Goal: Information Seeking & Learning: Find specific fact

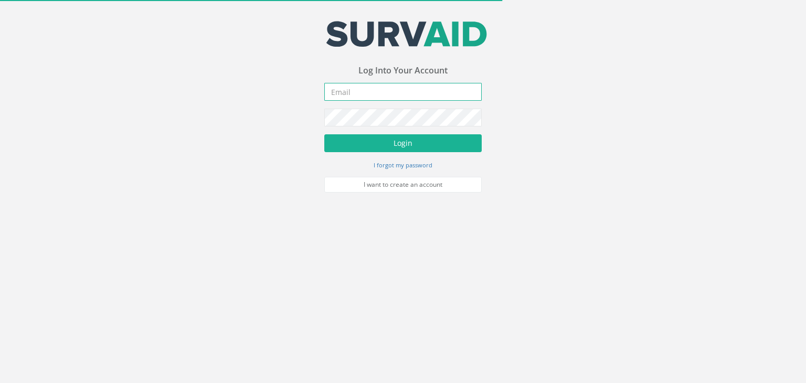
click at [340, 87] on input "email" at bounding box center [402, 92] width 157 height 18
type input "[EMAIL_ADDRESS][PERSON_NAME][DOMAIN_NAME]"
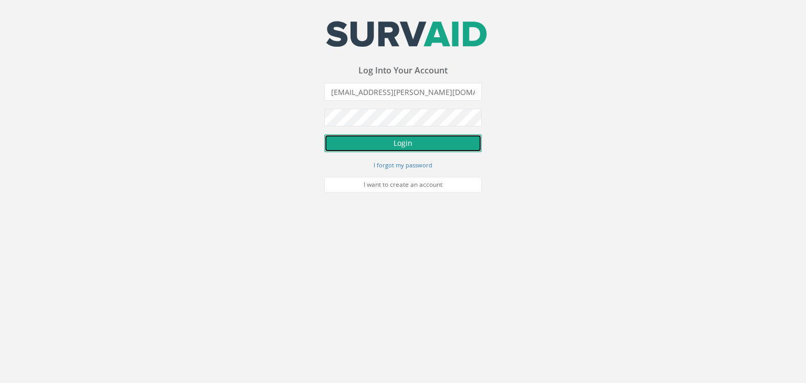
click at [410, 141] on button "Login" at bounding box center [402, 143] width 157 height 18
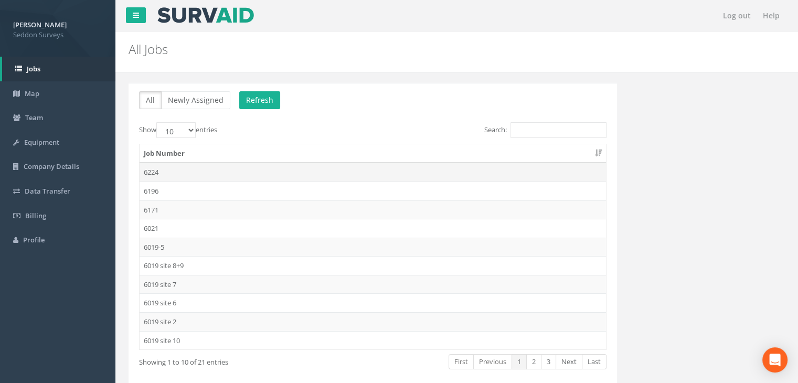
click at [154, 170] on td "6224" at bounding box center [373, 172] width 466 height 19
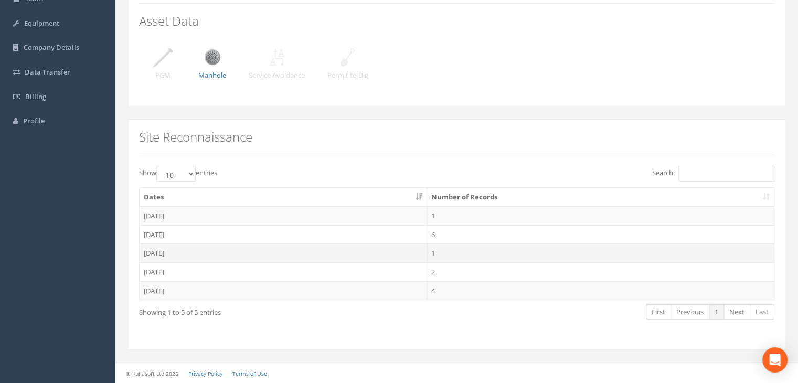
scroll to position [118, 0]
click at [210, 58] on img at bounding box center [212, 59] width 26 height 26
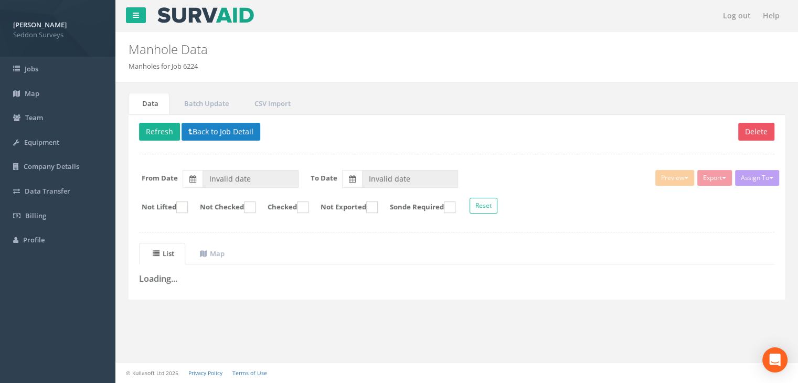
type input "[DATE]"
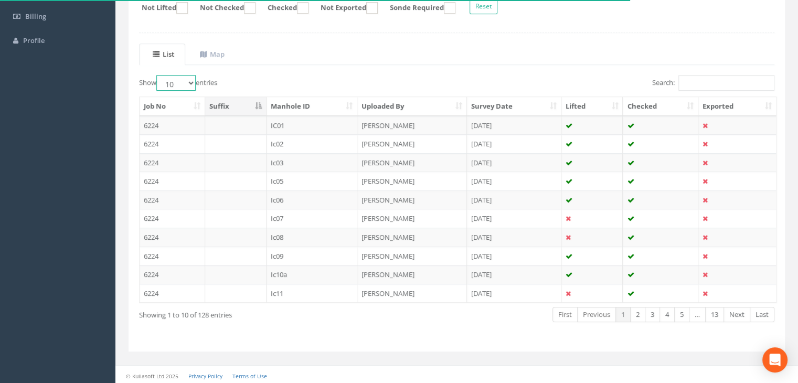
click at [181, 83] on select "10 25 50 100" at bounding box center [175, 83] width 39 height 16
select select "100"
click at [158, 75] on select "10 25 50 100" at bounding box center [175, 83] width 39 height 16
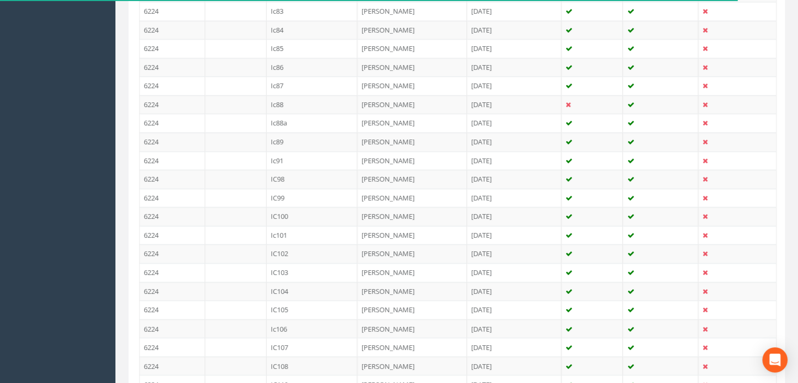
scroll to position [1869, 0]
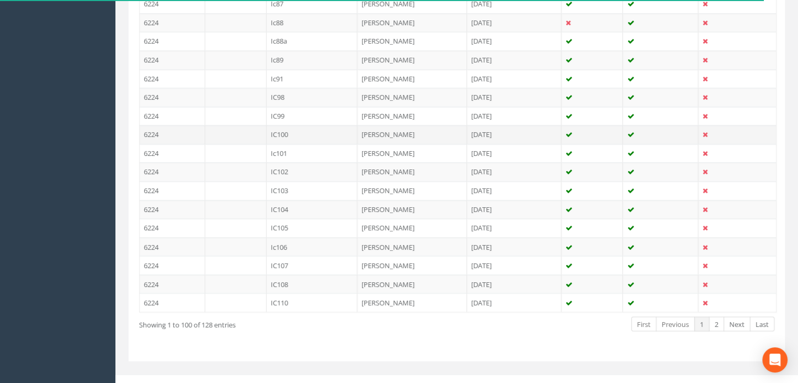
click at [278, 125] on td "IC100" at bounding box center [311, 134] width 91 height 19
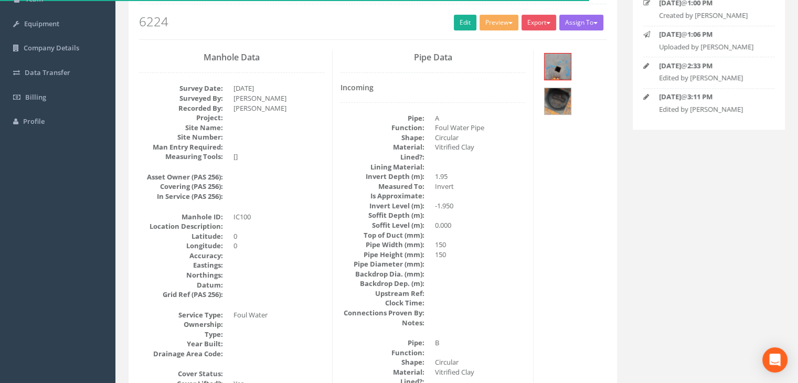
scroll to position [80, 0]
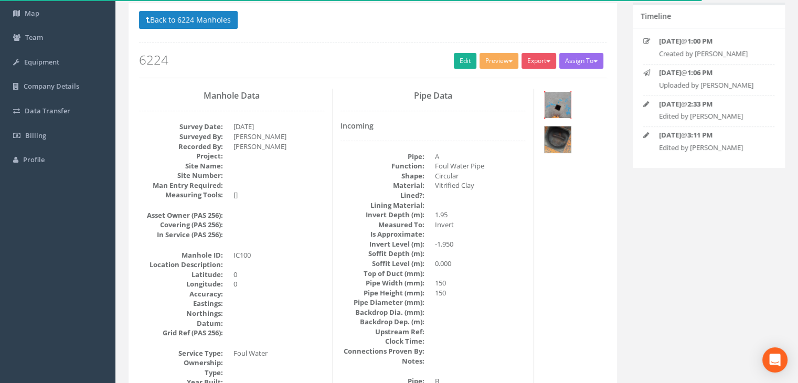
click at [559, 99] on img at bounding box center [558, 105] width 26 height 26
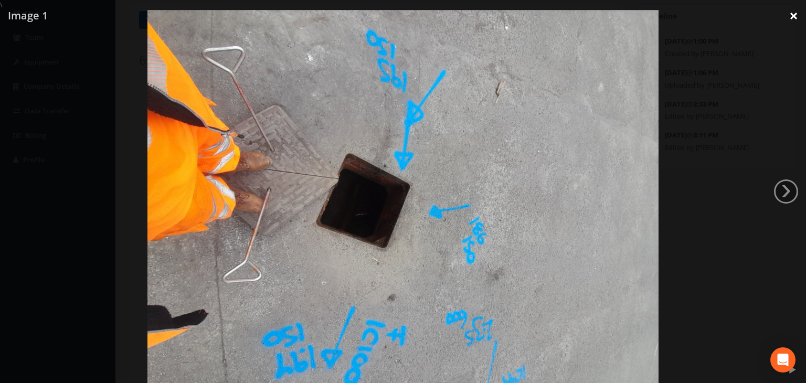
click at [797, 9] on link "×" at bounding box center [793, 15] width 25 height 31
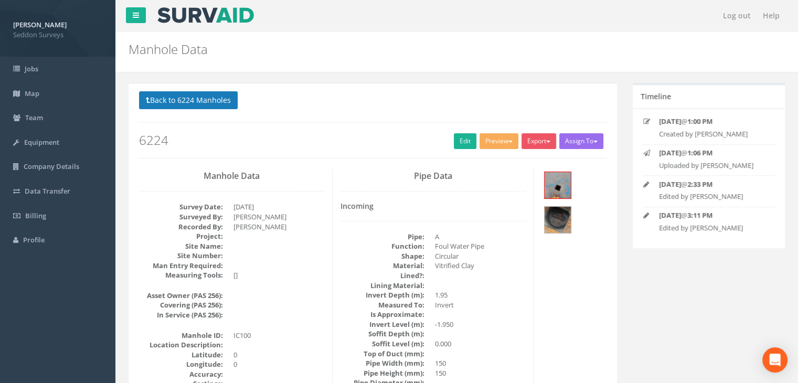
scroll to position [0, 0]
click at [189, 99] on button "Back to 6224 Manholes" at bounding box center [188, 100] width 99 height 18
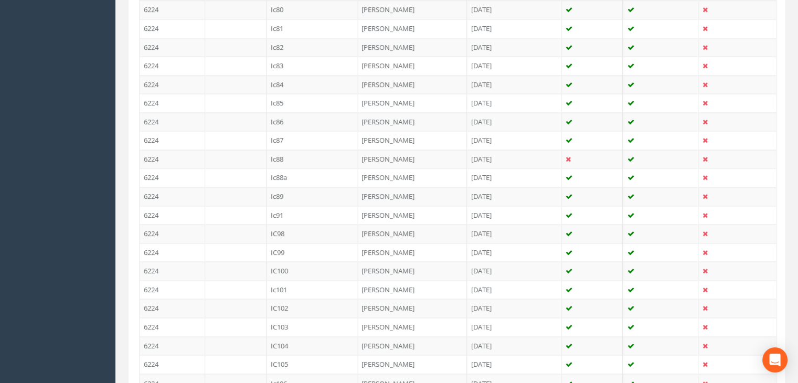
scroll to position [1869, 0]
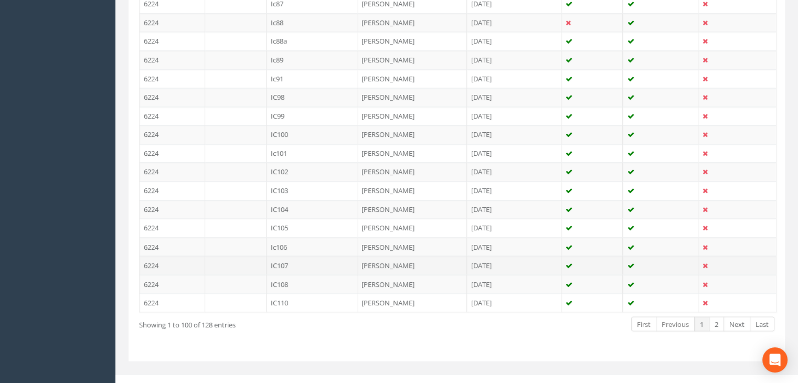
click at [288, 255] on td "IC107" at bounding box center [311, 264] width 91 height 19
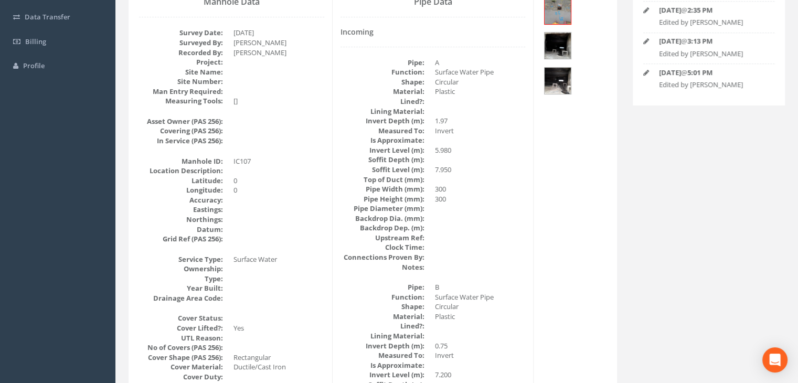
scroll to position [0, 0]
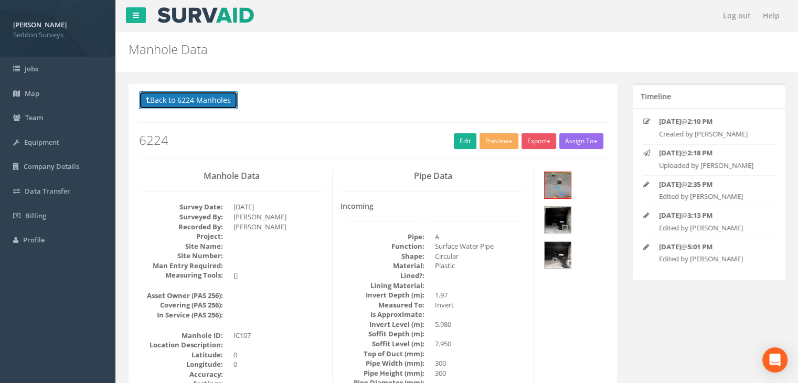
click at [179, 95] on button "Back to 6224 Manholes" at bounding box center [188, 100] width 99 height 18
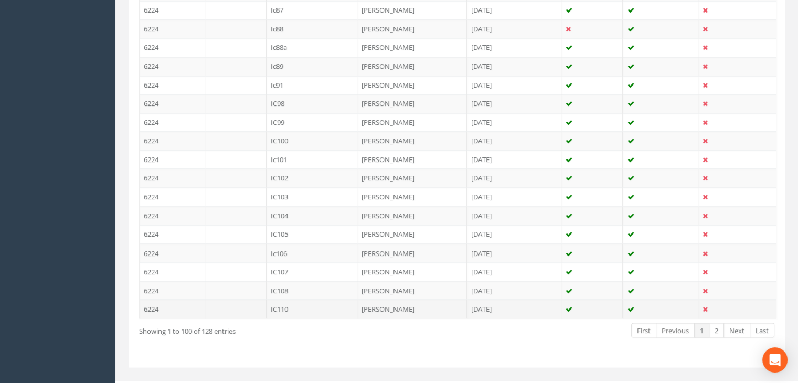
scroll to position [1869, 0]
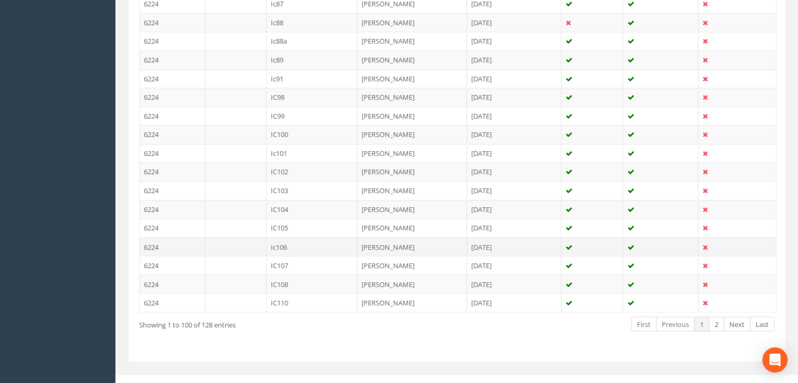
click at [280, 237] on td "Ic106" at bounding box center [311, 246] width 91 height 19
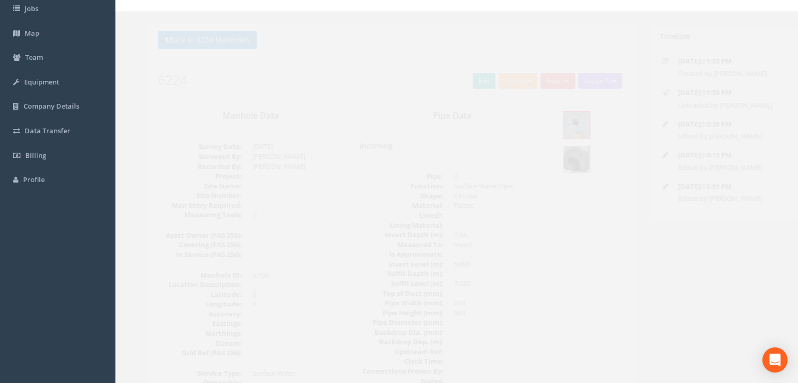
scroll to position [52, 0]
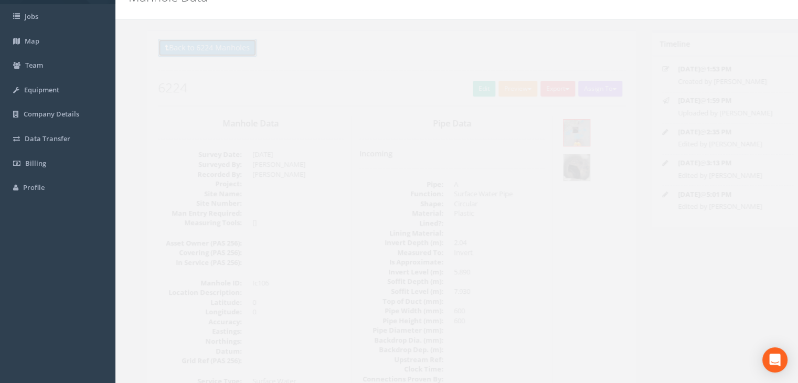
click at [189, 50] on button "Back to 6224 Manholes" at bounding box center [188, 48] width 99 height 18
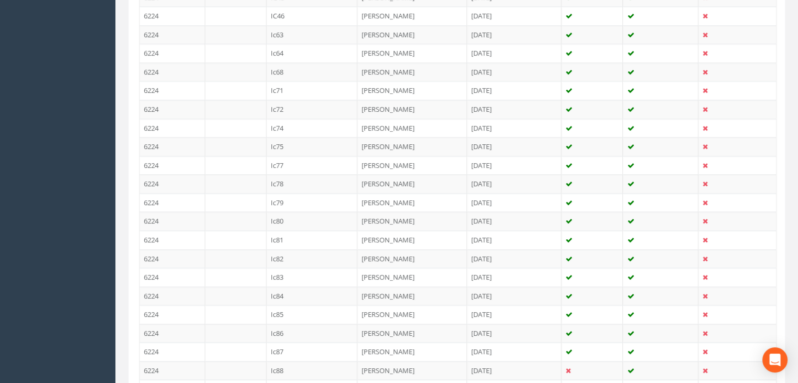
scroll to position [1869, 0]
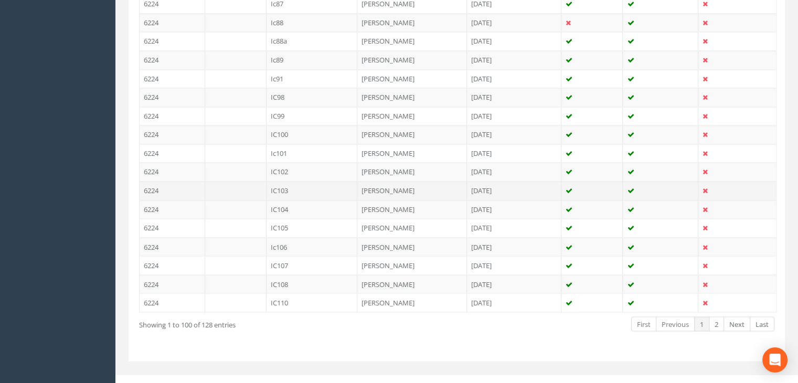
click at [279, 181] on td "IC103" at bounding box center [311, 190] width 91 height 19
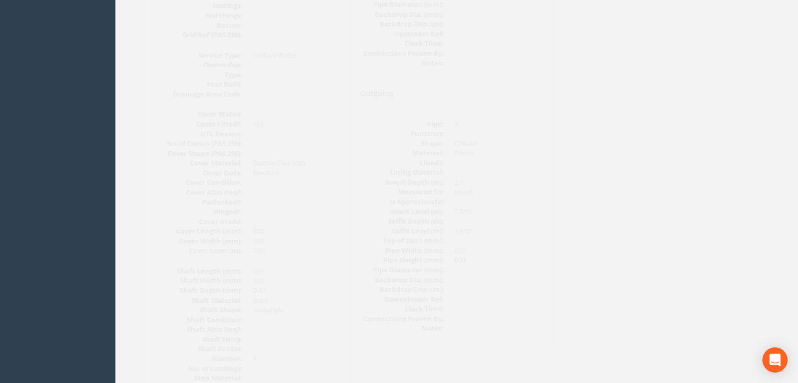
scroll to position [185, 0]
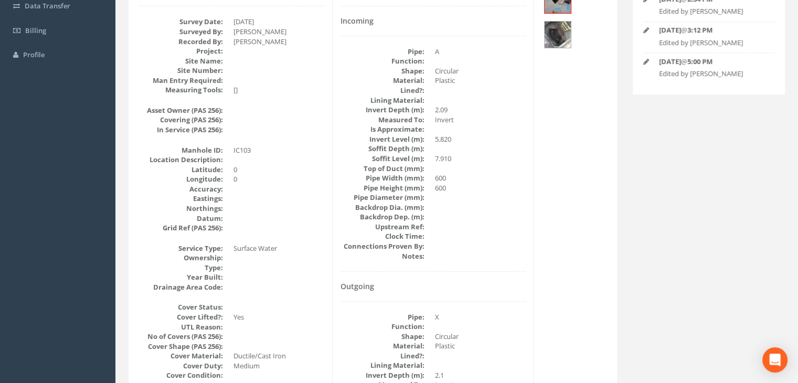
click at [441, 108] on dd "2.09" at bounding box center [480, 110] width 91 height 10
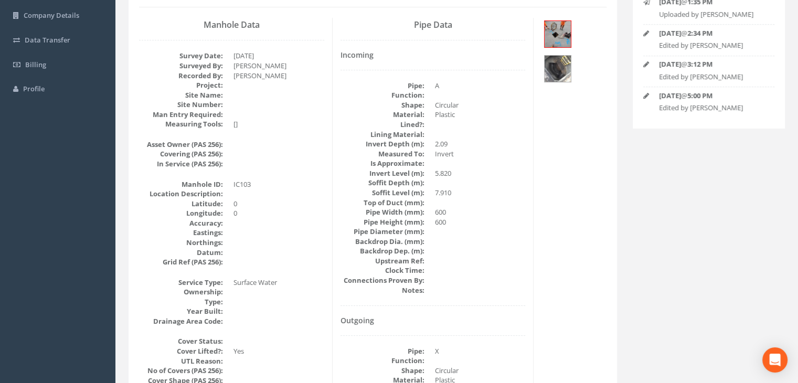
scroll to position [0, 0]
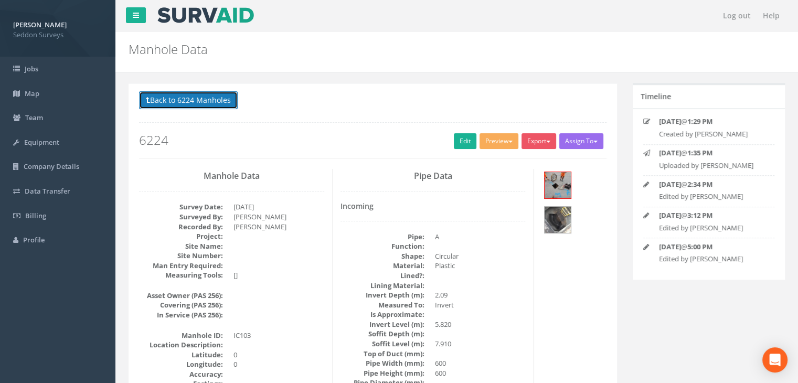
click at [191, 100] on button "Back to 6224 Manholes" at bounding box center [188, 100] width 99 height 18
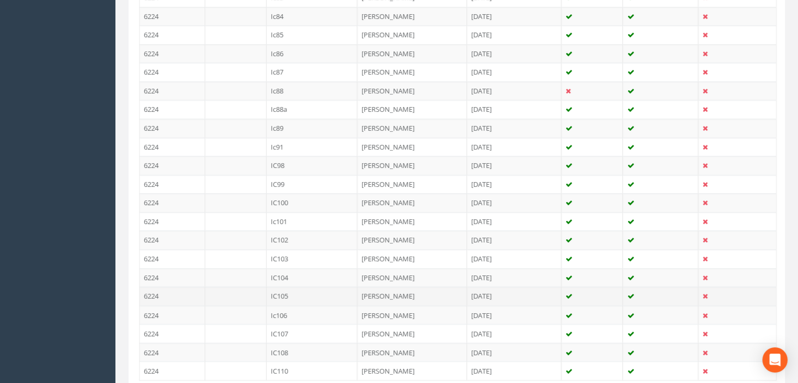
scroll to position [1836, 0]
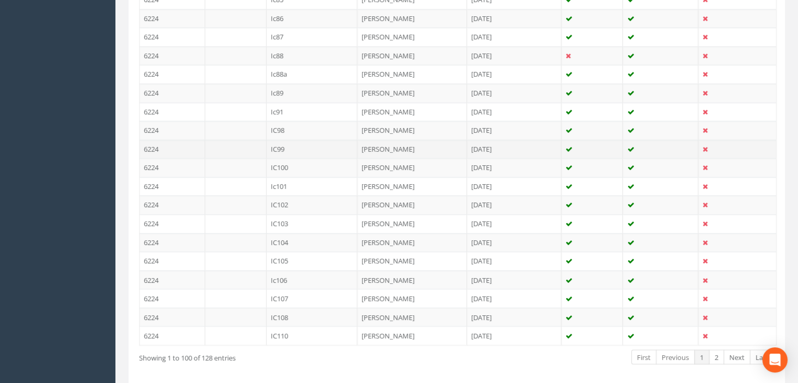
click at [271, 140] on td "IC99" at bounding box center [311, 149] width 91 height 19
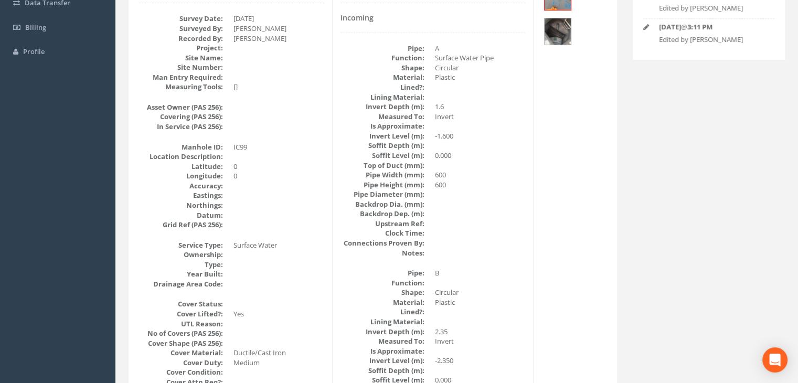
scroll to position [0, 0]
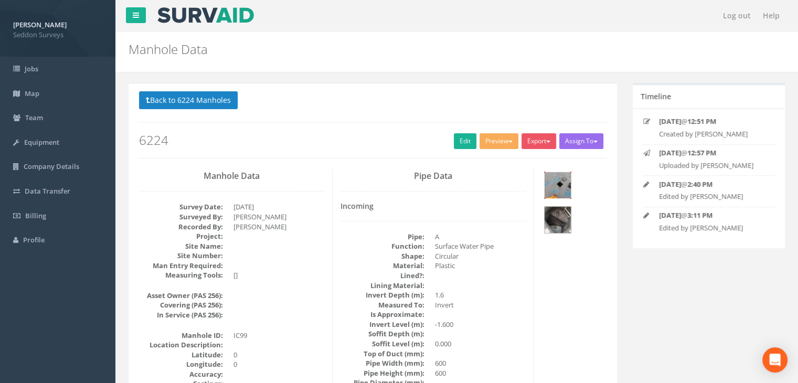
click at [564, 180] on img at bounding box center [558, 185] width 26 height 26
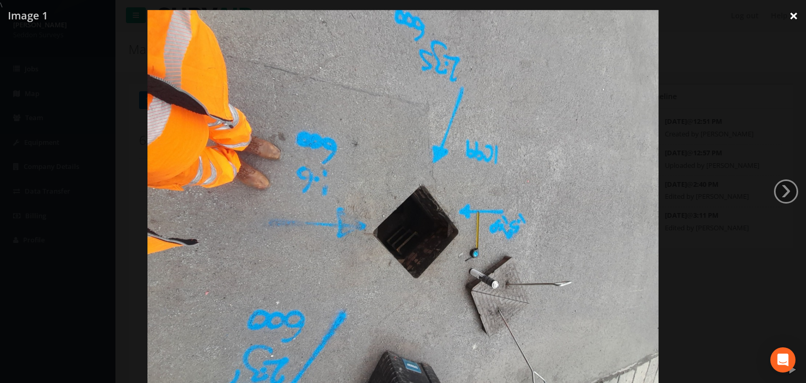
click at [789, 13] on link "×" at bounding box center [793, 15] width 25 height 31
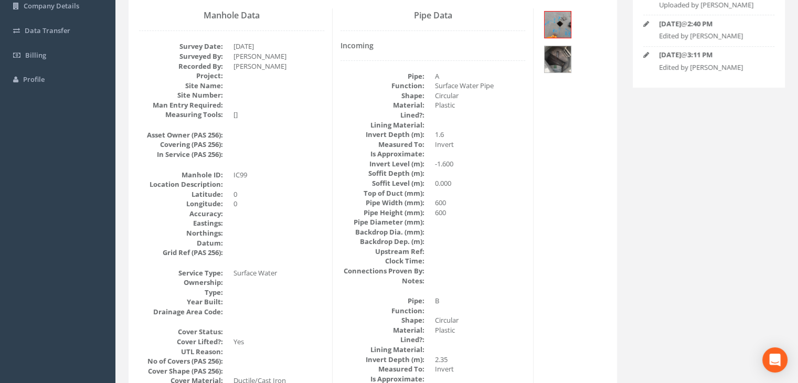
scroll to position [157, 0]
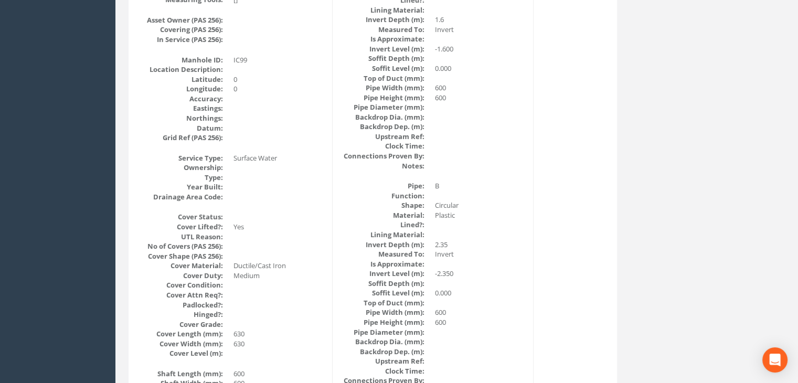
drag, startPoint x: 428, startPoint y: 201, endPoint x: 411, endPoint y: 189, distance: 20.6
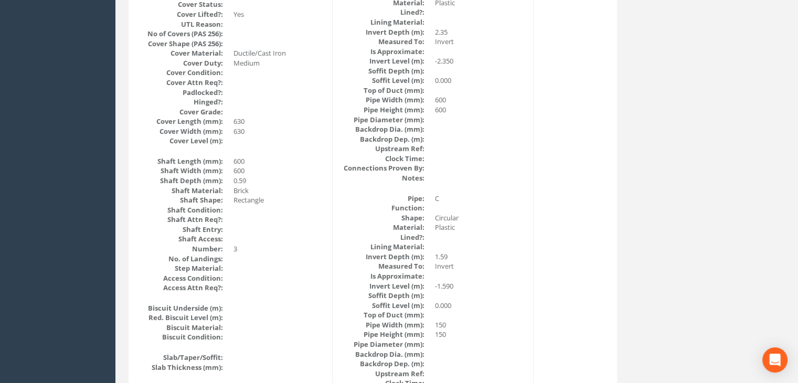
scroll to position [433, 0]
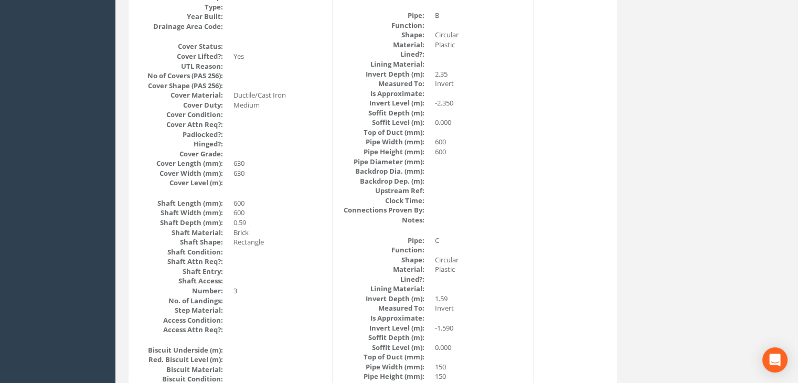
drag, startPoint x: 477, startPoint y: 121, endPoint x: 478, endPoint y: 152, distance: 31.0
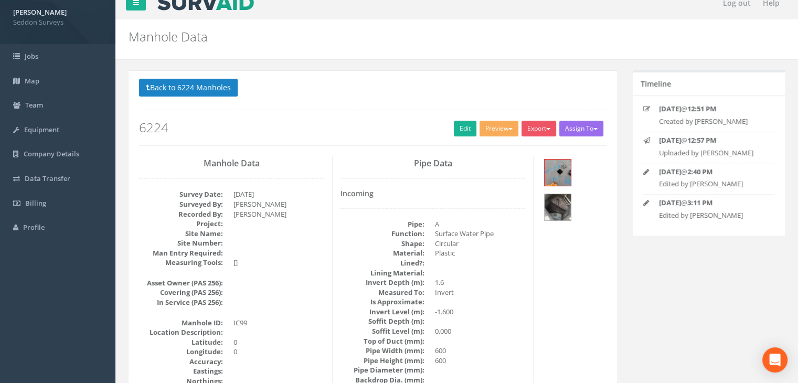
scroll to position [0, 0]
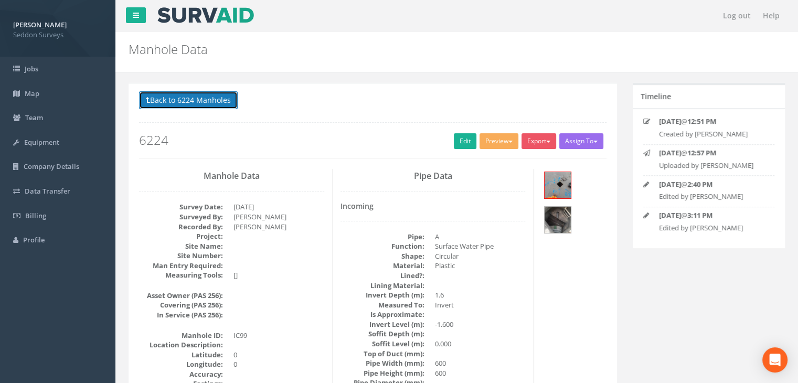
drag, startPoint x: 183, startPoint y: 108, endPoint x: 183, endPoint y: 114, distance: 5.8
click at [183, 114] on div "Back to 6224 Manholes Back to Map Assign To No Companies Added Export Seddon Su…" at bounding box center [372, 124] width 467 height 67
click at [200, 98] on button "Back to 6224 Manholes" at bounding box center [188, 100] width 99 height 18
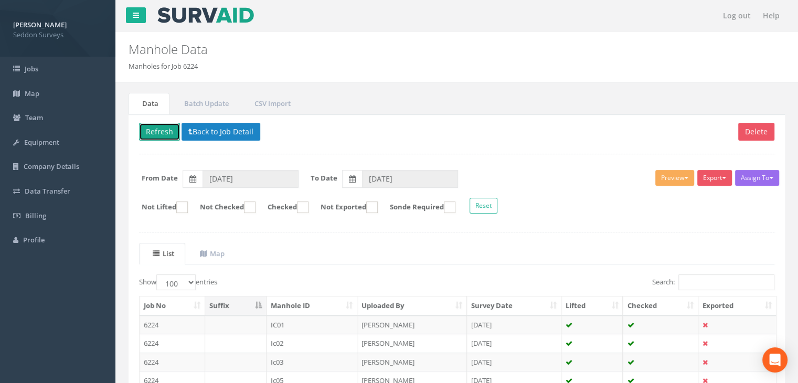
click at [161, 131] on button "Refresh" at bounding box center [159, 132] width 41 height 18
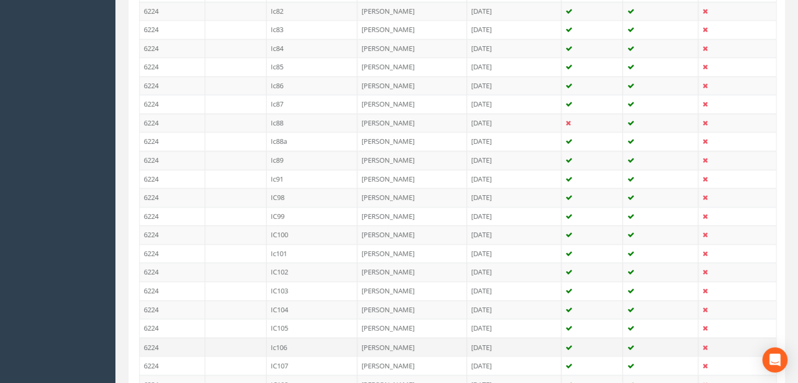
scroll to position [1869, 0]
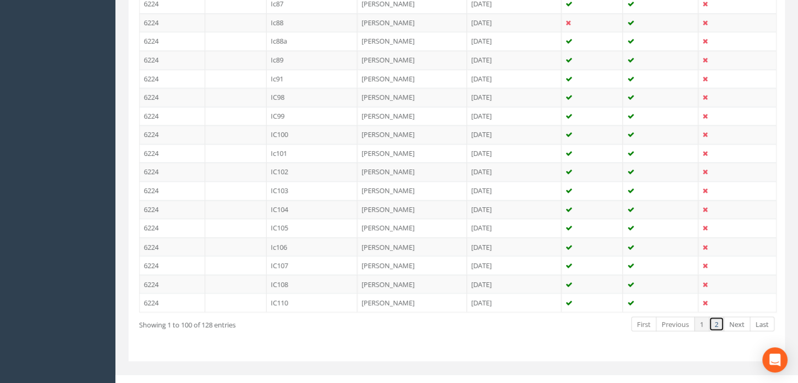
click at [716, 316] on link "2" at bounding box center [716, 323] width 15 height 15
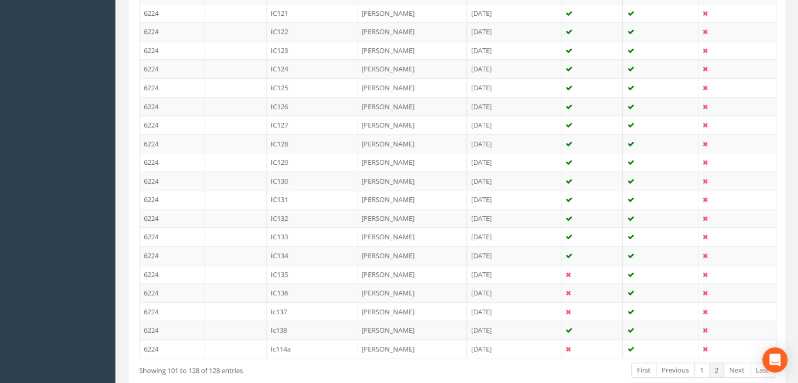
scroll to position [481, 0]
click at [699, 361] on link "1" at bounding box center [701, 368] width 15 height 15
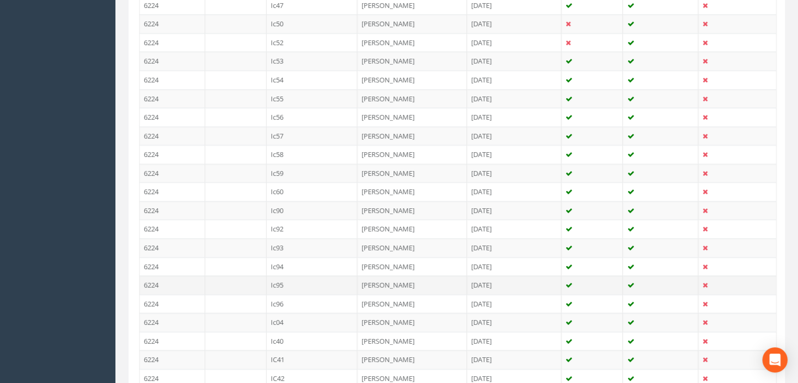
scroll to position [1135, 0]
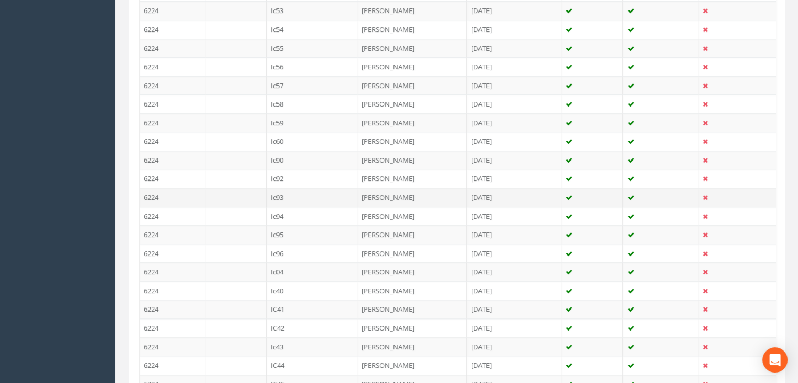
click at [285, 188] on td "Ic93" at bounding box center [311, 197] width 91 height 19
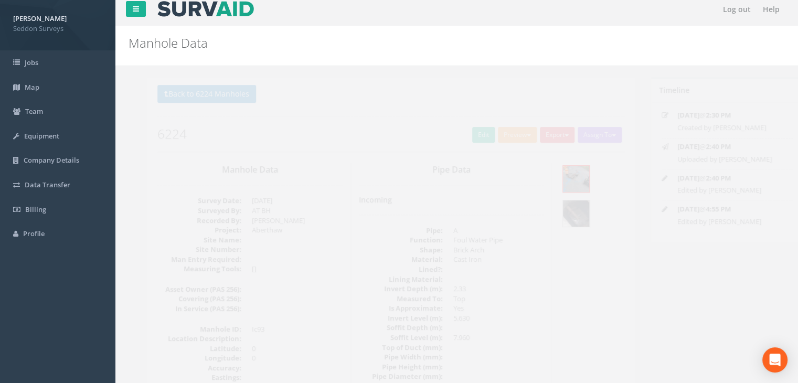
scroll to position [0, 0]
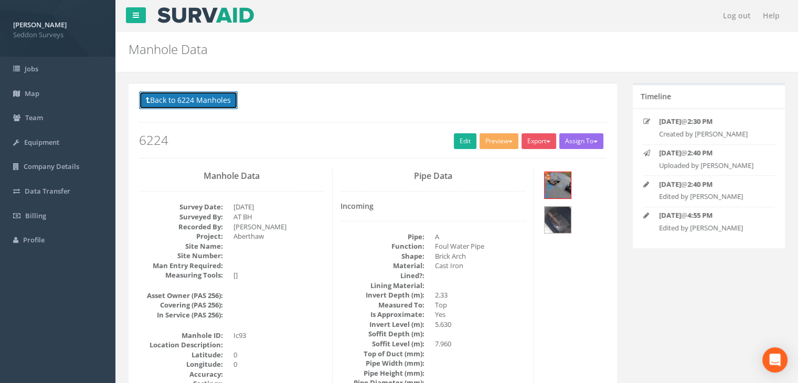
click at [194, 104] on button "Back to 6224 Manholes" at bounding box center [188, 100] width 99 height 18
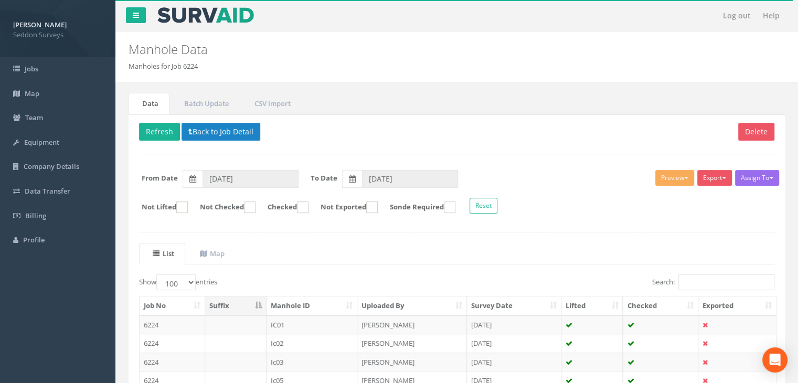
click at [298, 298] on th "Manhole ID" at bounding box center [311, 305] width 91 height 19
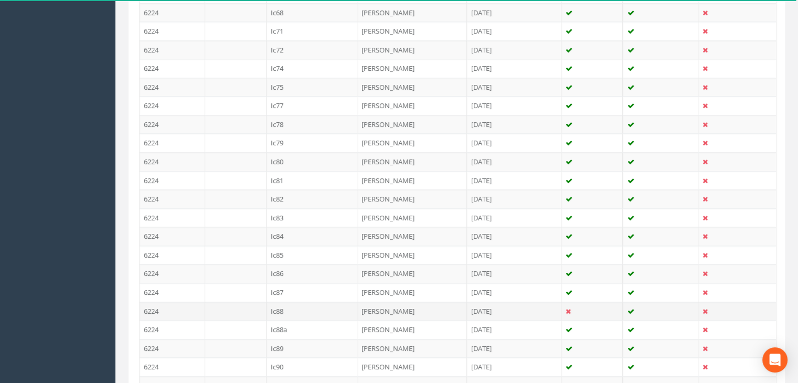
scroll to position [1731, 0]
click at [279, 151] on td "Ic93" at bounding box center [311, 160] width 91 height 19
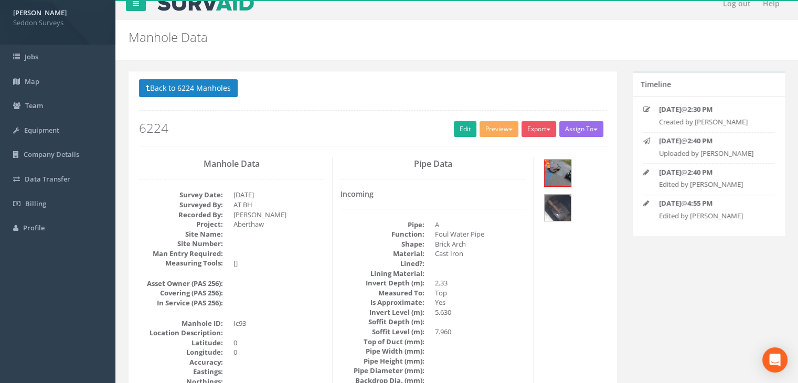
scroll to position [0, 0]
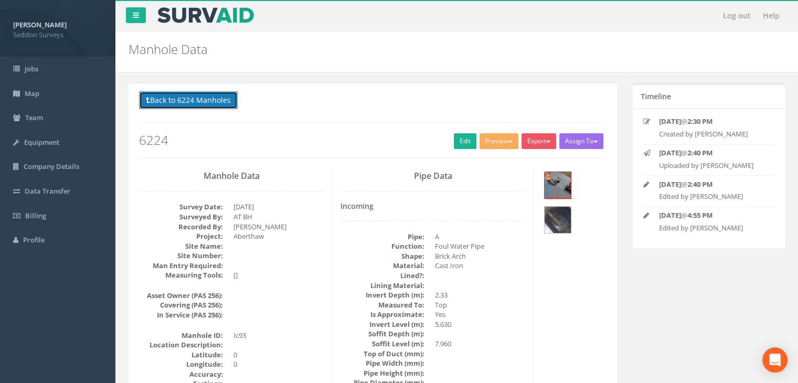
click at [193, 103] on button "Back to 6224 Manholes" at bounding box center [188, 100] width 99 height 18
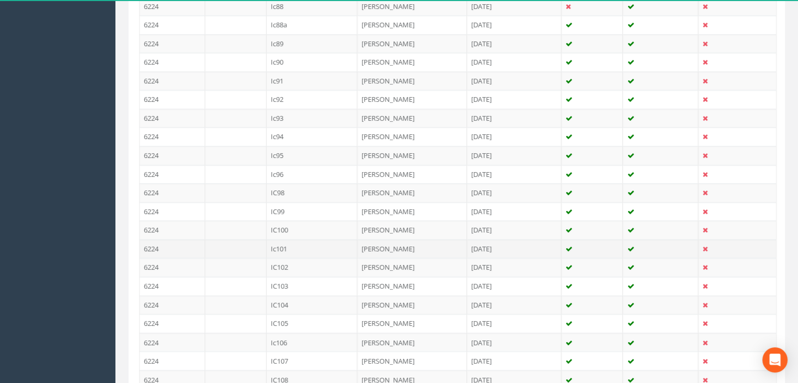
scroll to position [1869, 0]
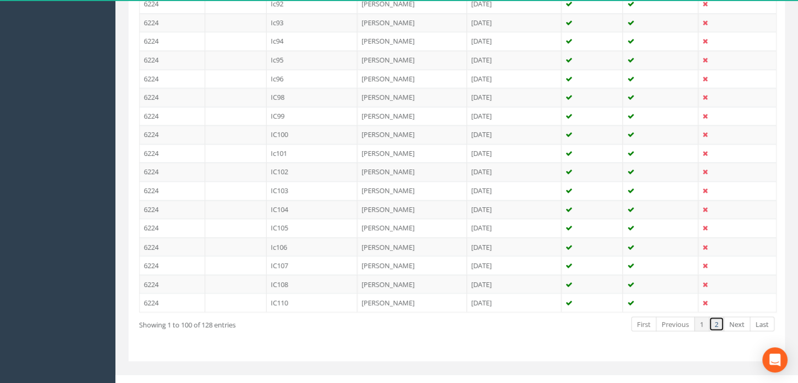
click at [716, 316] on link "2" at bounding box center [716, 323] width 15 height 15
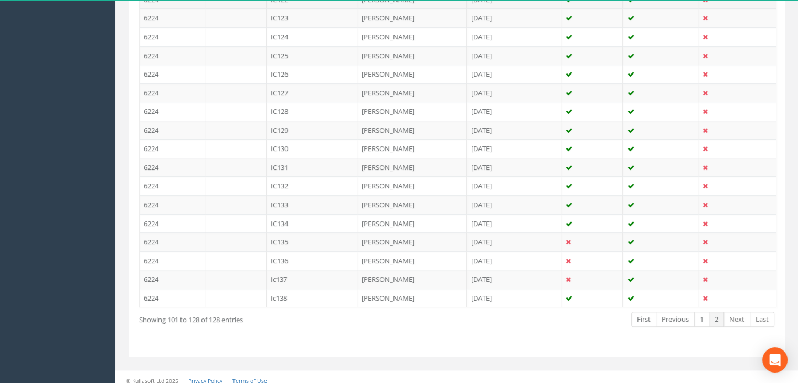
scroll to position [533, 0]
click at [703, 313] on link "1" at bounding box center [701, 316] width 15 height 15
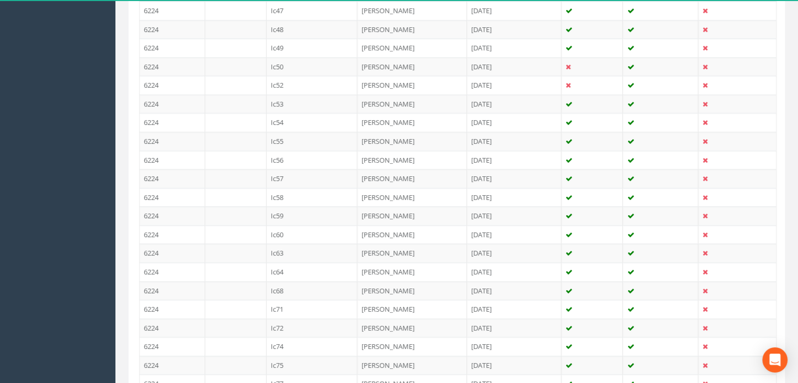
scroll to position [1030, 0]
